Goal: Transaction & Acquisition: Purchase product/service

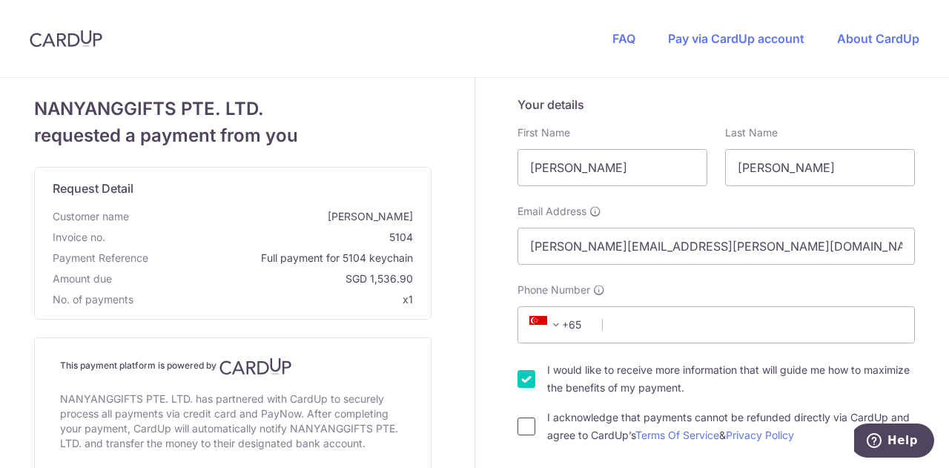
click at [525, 428] on input "I acknowledge that payments cannot be refunded directly via CardUp and agree to…" at bounding box center [526, 426] width 18 height 18
checkbox input "true"
click at [525, 373] on input "I would like to receive more information that will guide me how to maximize the…" at bounding box center [526, 379] width 18 height 18
checkbox input "false"
click at [629, 325] on input "Phone Number" at bounding box center [715, 324] width 397 height 37
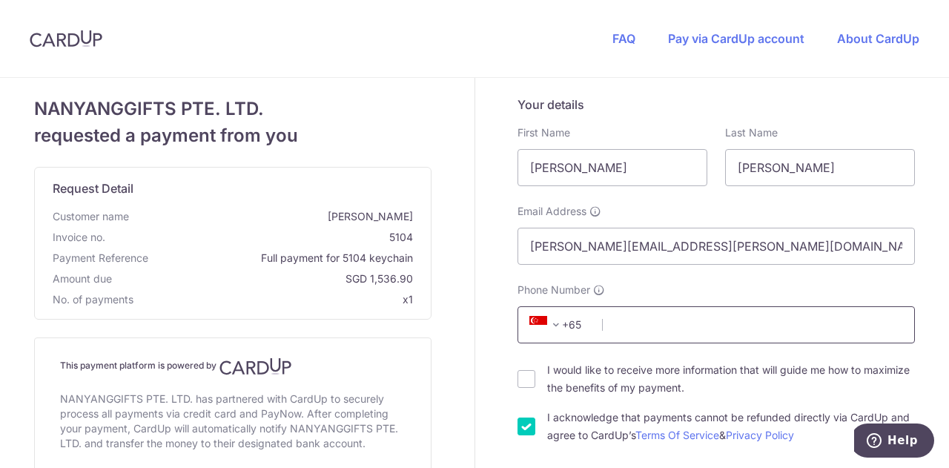
type input "98502449"
type input "425316"
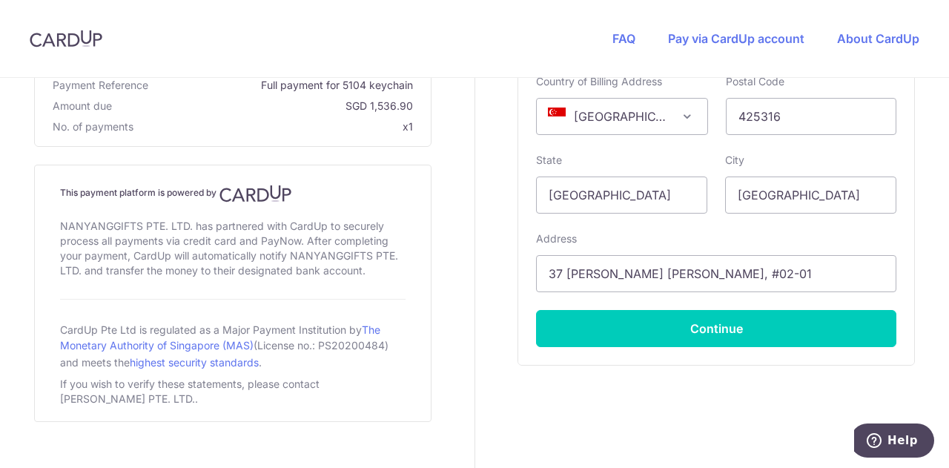
scroll to position [730, 0]
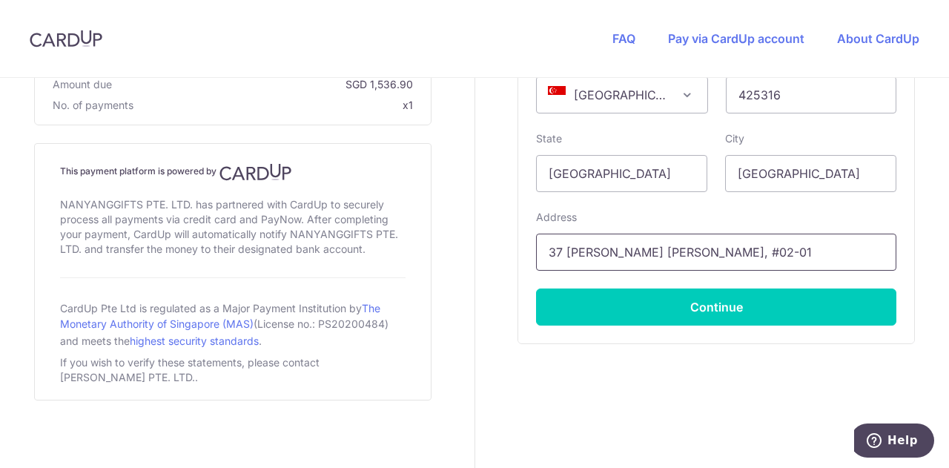
click at [657, 245] on input "37 [PERSON_NAME] [PERSON_NAME], #02-01" at bounding box center [716, 251] width 360 height 37
drag, startPoint x: 761, startPoint y: 253, endPoint x: 335, endPoint y: 257, distance: 425.5
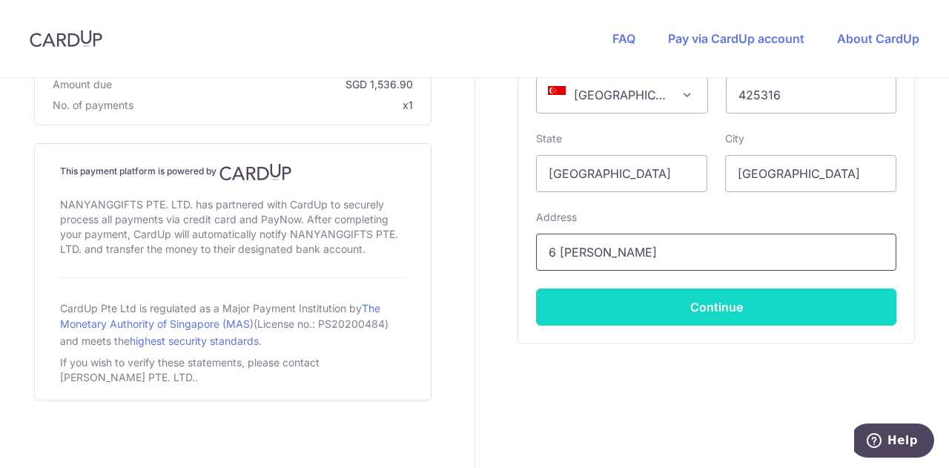
type input "6 [PERSON_NAME]"
click at [554, 311] on button "Continue" at bounding box center [716, 306] width 360 height 37
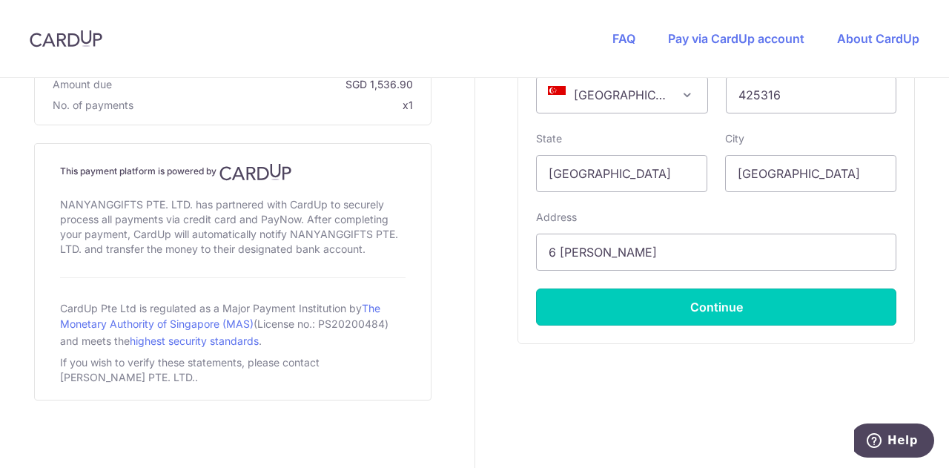
type input "**** 3452"
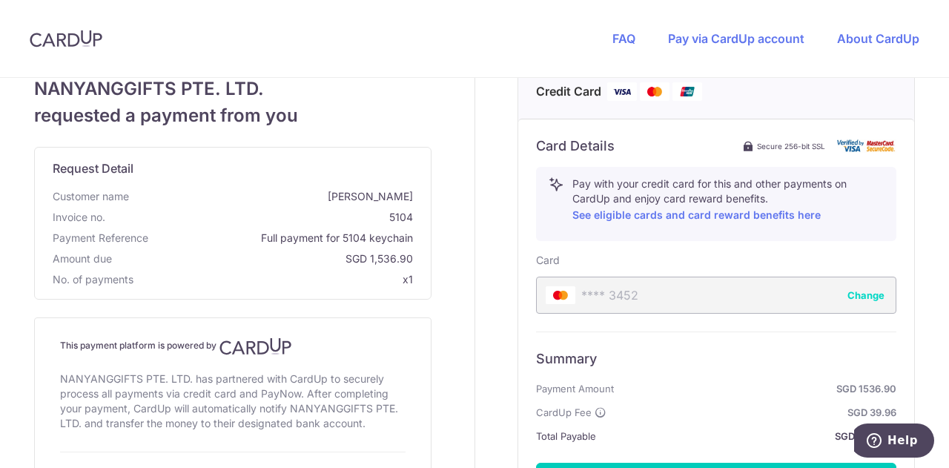
scroll to position [600, 0]
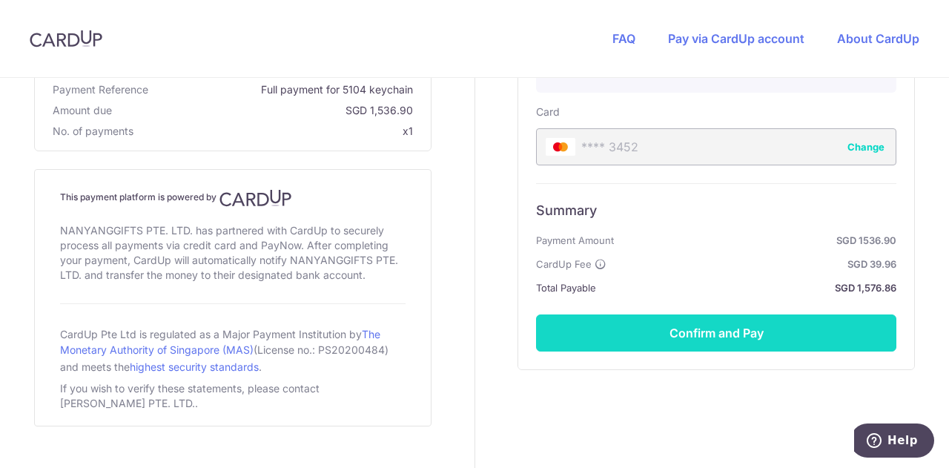
click at [745, 334] on button "Confirm and Pay" at bounding box center [716, 332] width 360 height 37
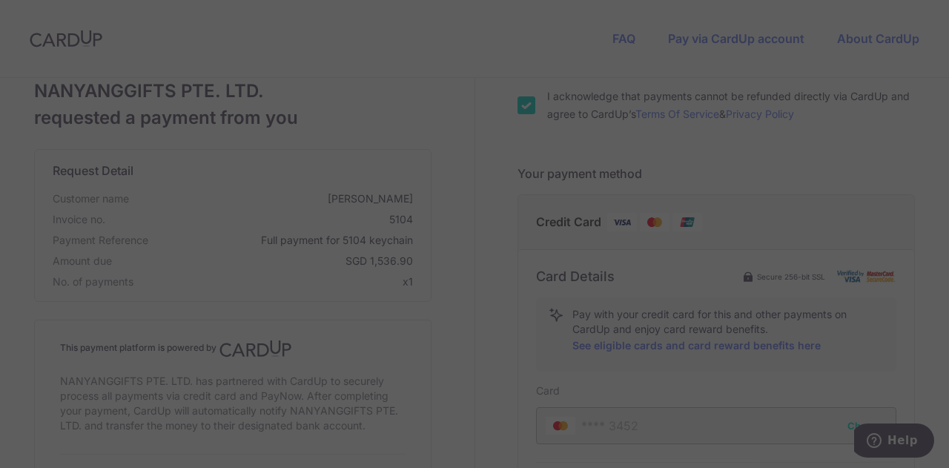
scroll to position [303, 0]
